Goal: Go to known website: Go to known website

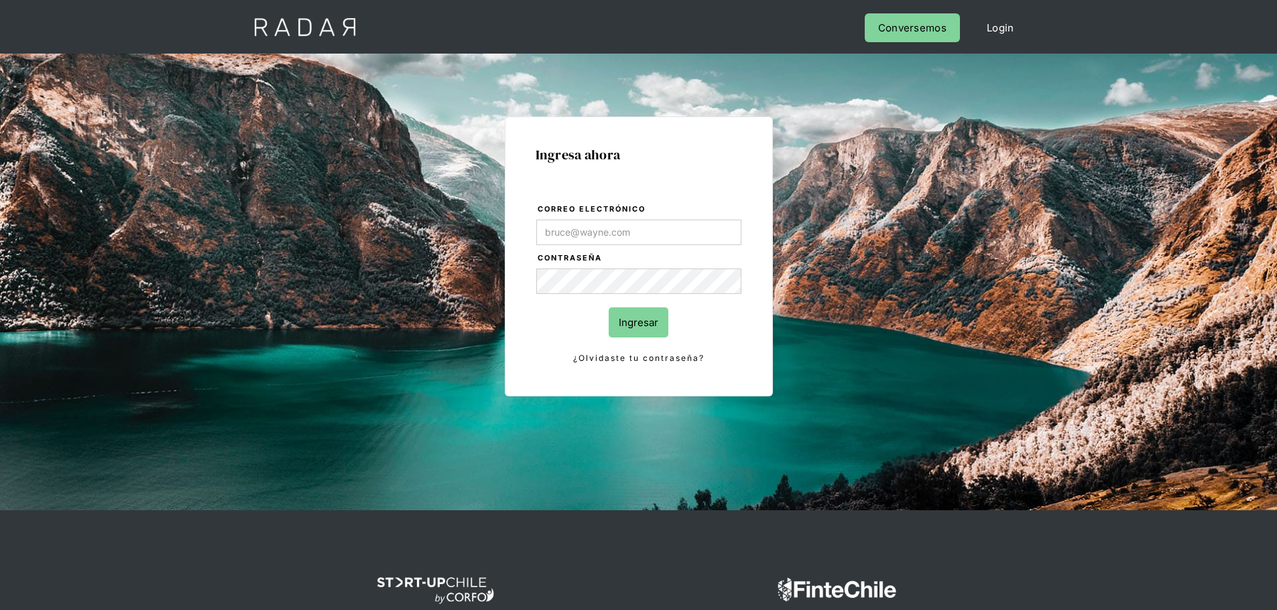
type input "[PERSON_NAME][EMAIL_ADDRESS][PERSON_NAME][DOMAIN_NAME]"
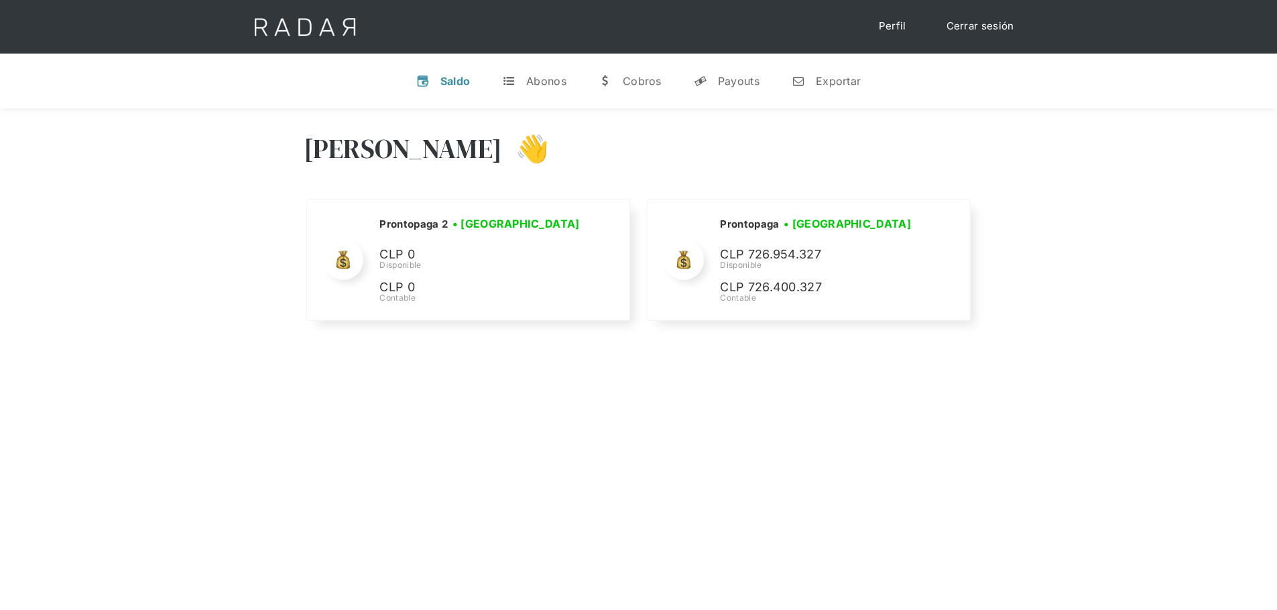
click at [992, 309] on div "[PERSON_NAME] 👋 Cargando tus cuentas... Nombre de la empresa • [GEOGRAPHIC_DATA…" at bounding box center [638, 229] width 1277 height 240
